Goal: Task Accomplishment & Management: Manage account settings

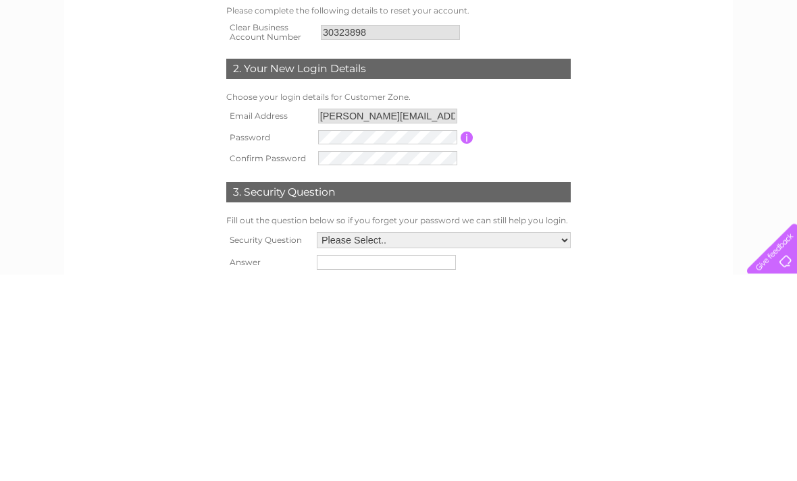
scroll to position [51, 0]
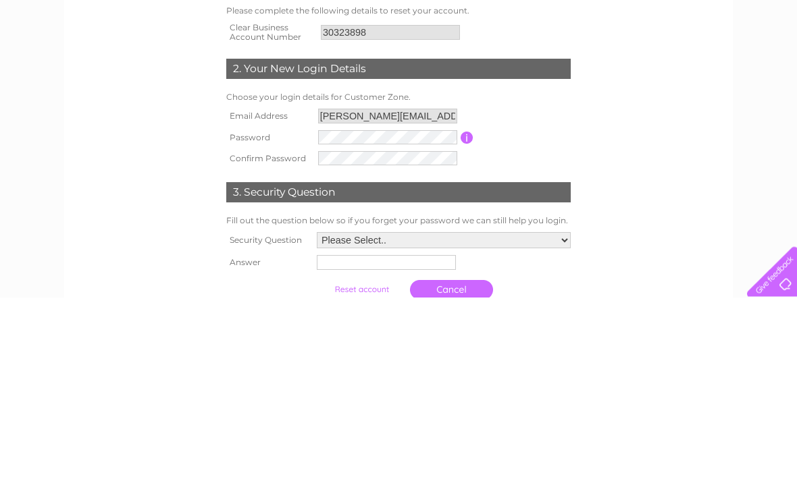
click at [483, 417] on select "Please Select.. In what town or city was your first job? In what town or city d…" at bounding box center [444, 425] width 254 height 16
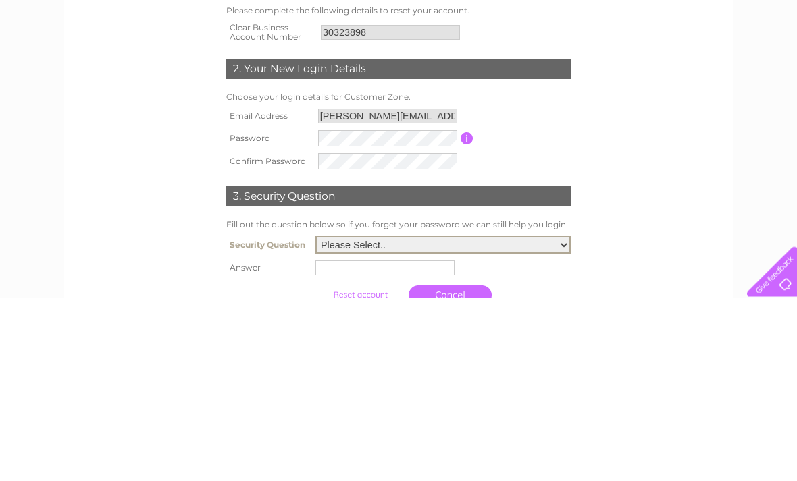
scroll to position [236, 0]
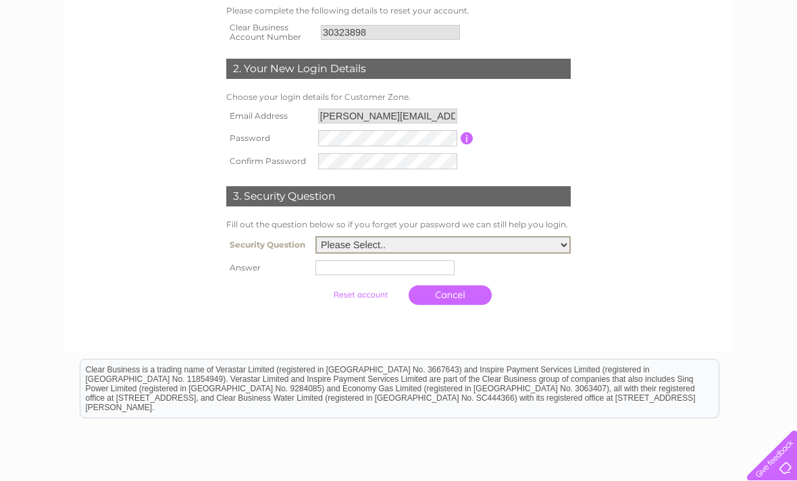
select select "5"
click at [407, 273] on input "text" at bounding box center [384, 268] width 139 height 15
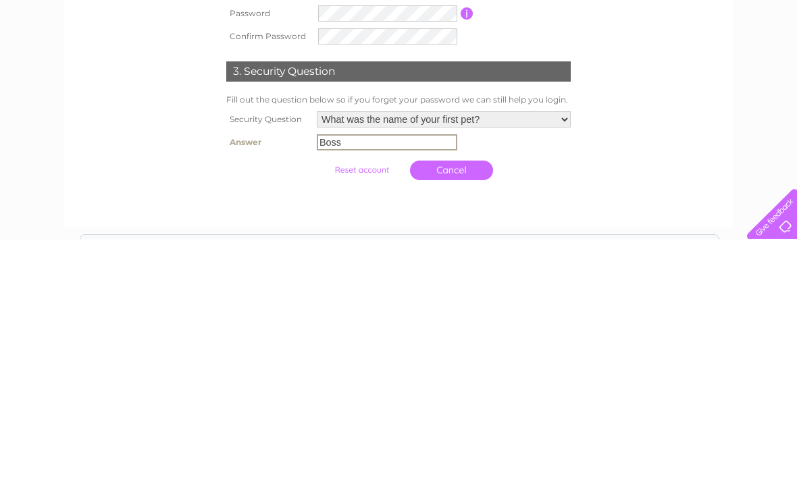
scroll to position [120, 0]
type input "Boss"
click at [359, 402] on input "submit" at bounding box center [361, 411] width 83 height 19
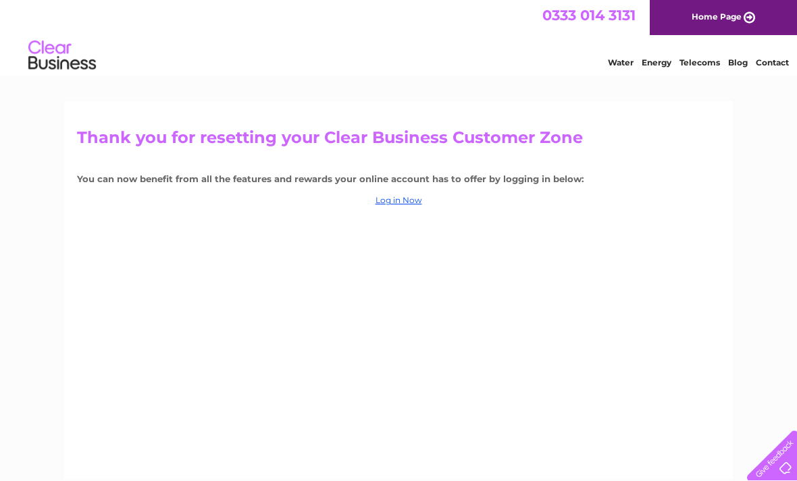
click at [398, 203] on link "Log in Now" at bounding box center [398, 200] width 47 height 10
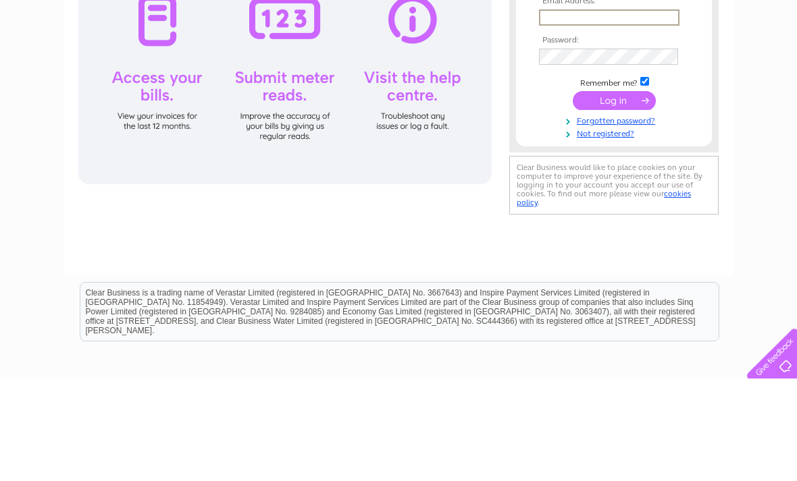
type input "carly.mcginley@icloud.com"
click at [614, 203] on input "submit" at bounding box center [614, 201] width 83 height 19
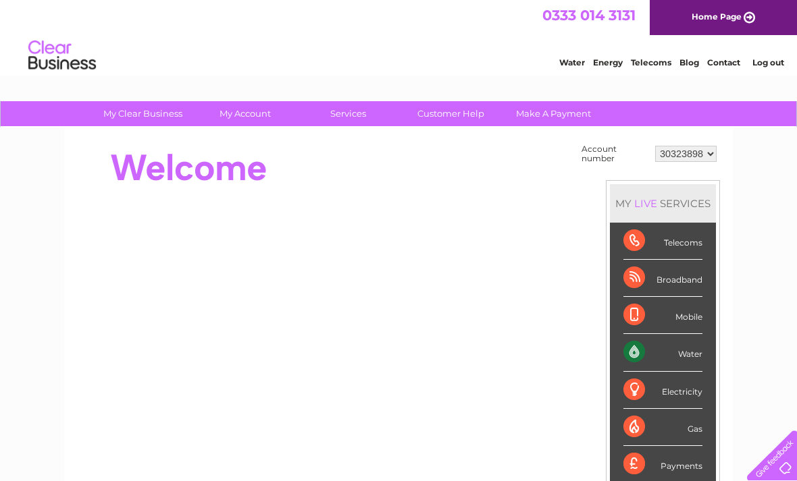
click at [573, 66] on link "Water" at bounding box center [572, 62] width 26 height 10
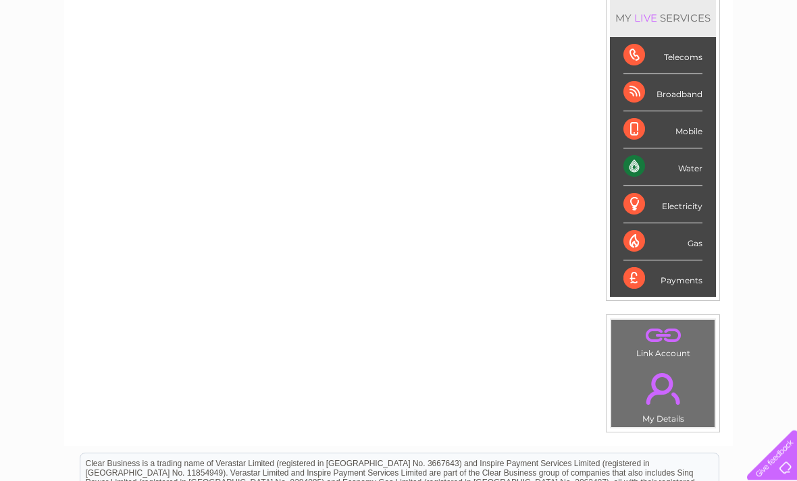
scroll to position [174, 0]
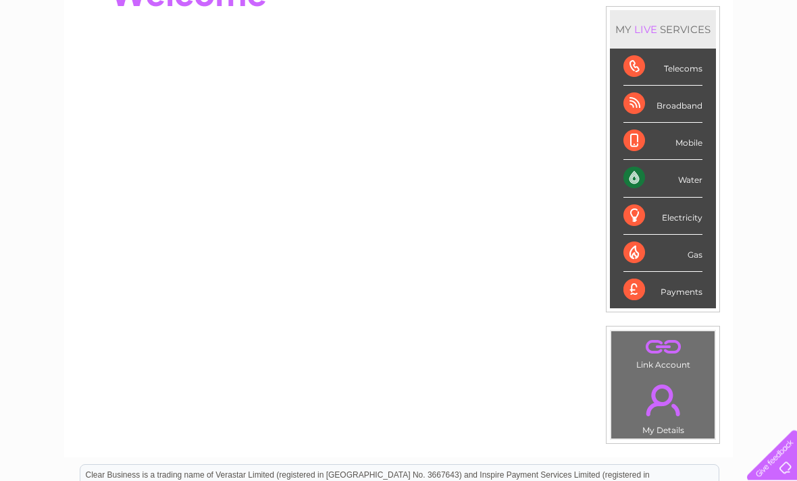
click at [691, 179] on div "Water" at bounding box center [662, 179] width 79 height 37
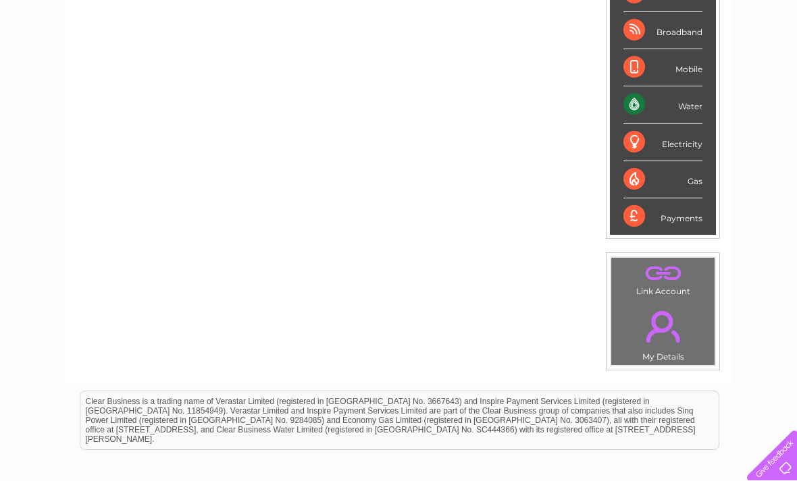
scroll to position [247, 0]
click at [688, 214] on div "Payments" at bounding box center [662, 217] width 79 height 36
click at [641, 212] on div "Payments" at bounding box center [662, 217] width 79 height 36
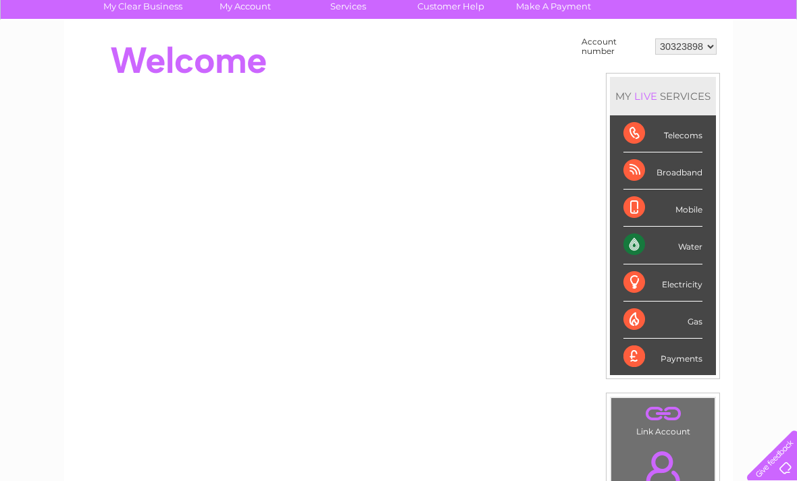
scroll to position [36, 0]
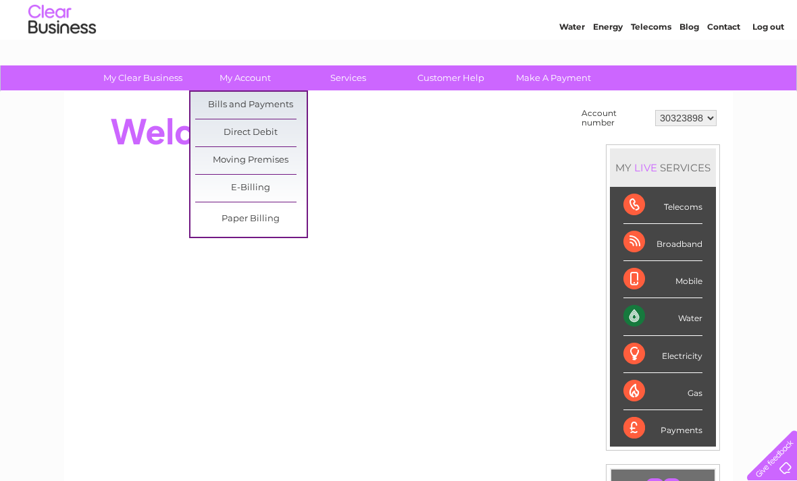
click at [296, 107] on link "Bills and Payments" at bounding box center [250, 105] width 111 height 27
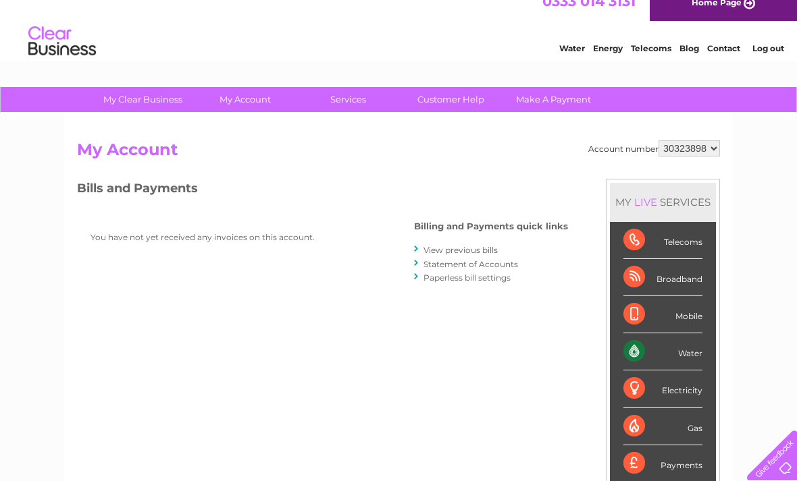
scroll to position [14, 0]
